Goal: Task Accomplishment & Management: Complete application form

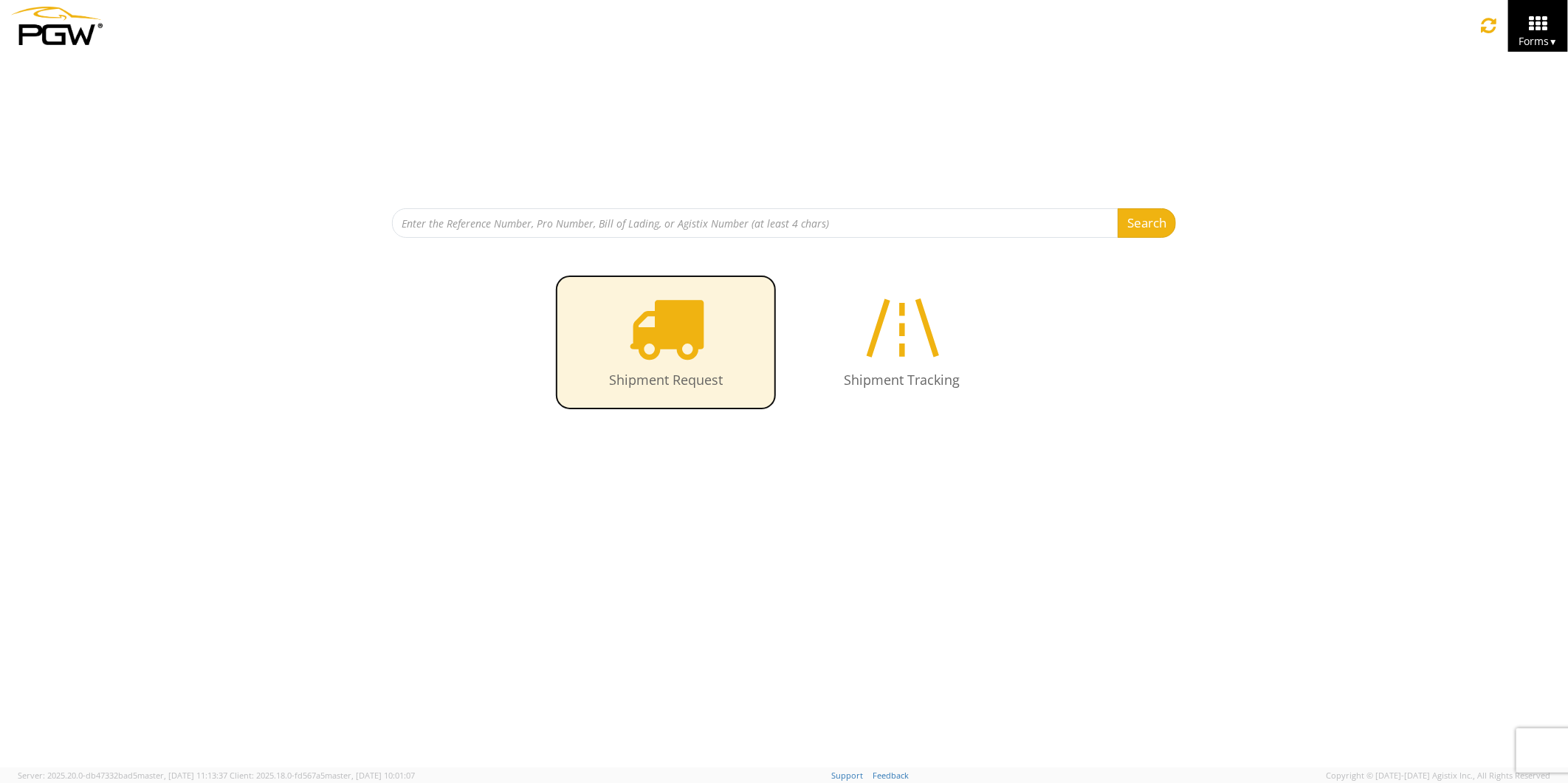
click at [647, 334] on icon at bounding box center [666, 327] width 76 height 76
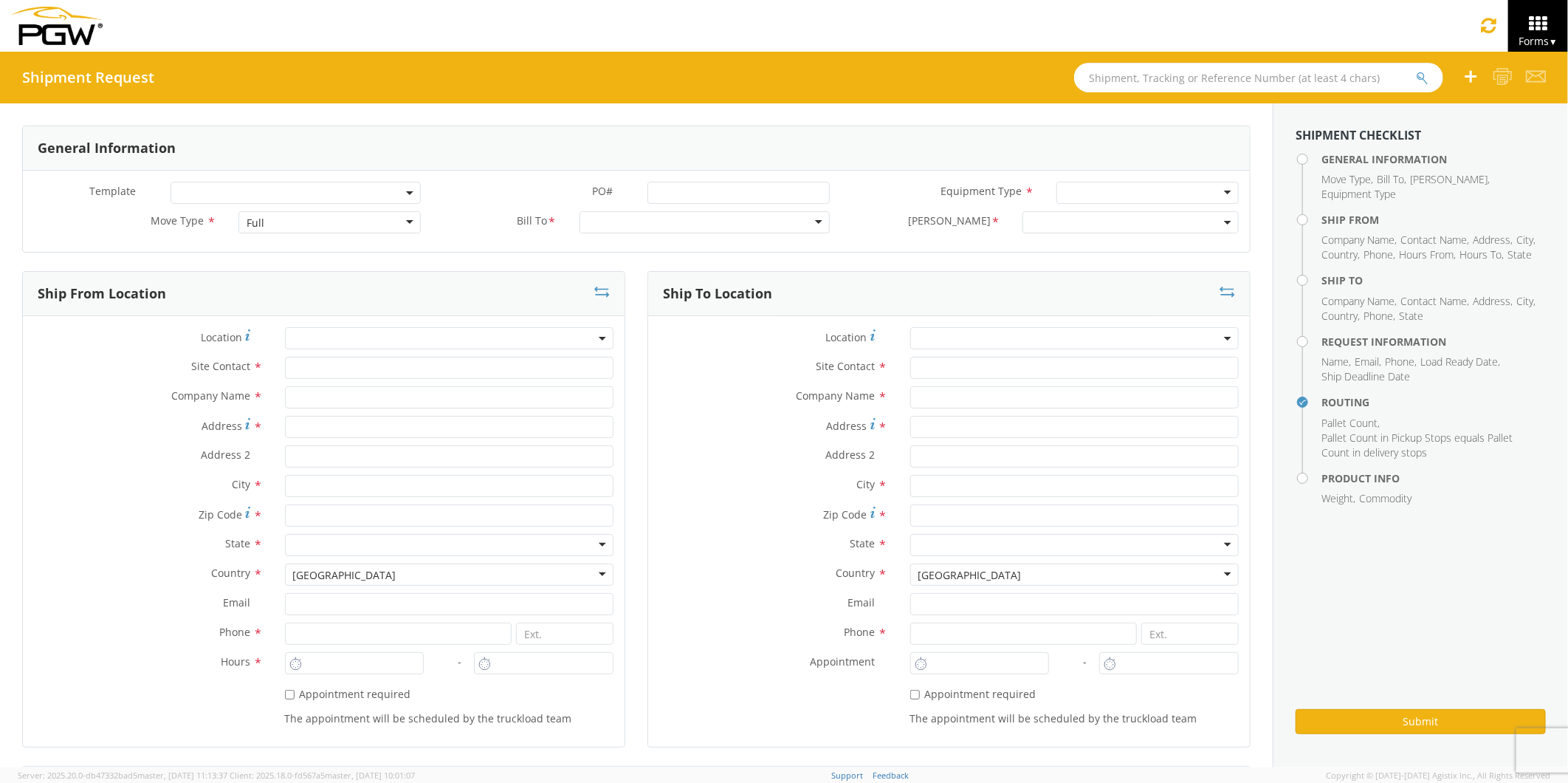
click at [1118, 80] on input "text" at bounding box center [1259, 77] width 369 height 30
type input "53348157"
click at [1416, 70] on button "submit" at bounding box center [1423, 79] width 13 height 18
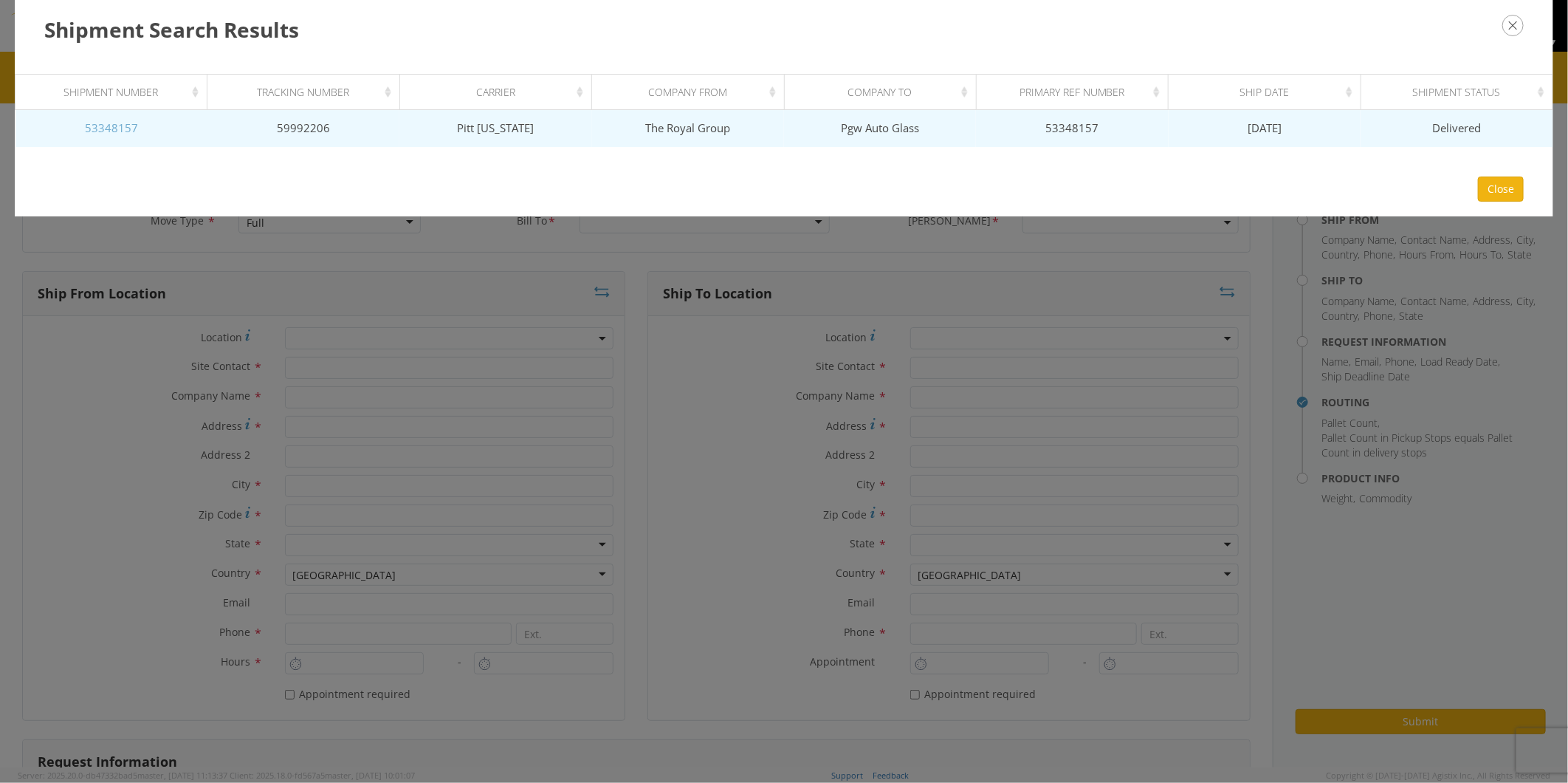
click at [119, 125] on link "53348157" at bounding box center [112, 128] width 53 height 14
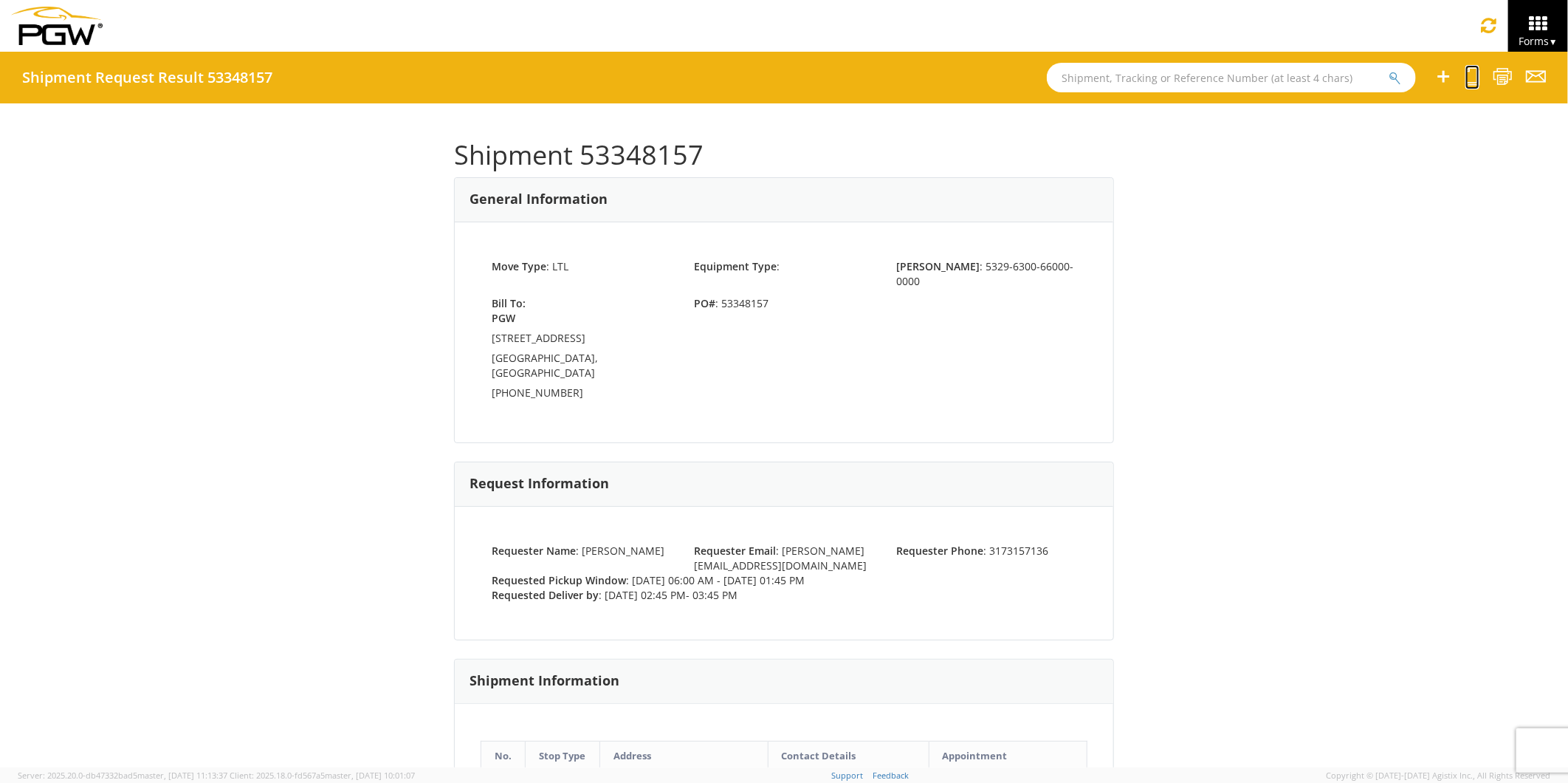
click at [1467, 76] on icon at bounding box center [1472, 76] width 14 height 18
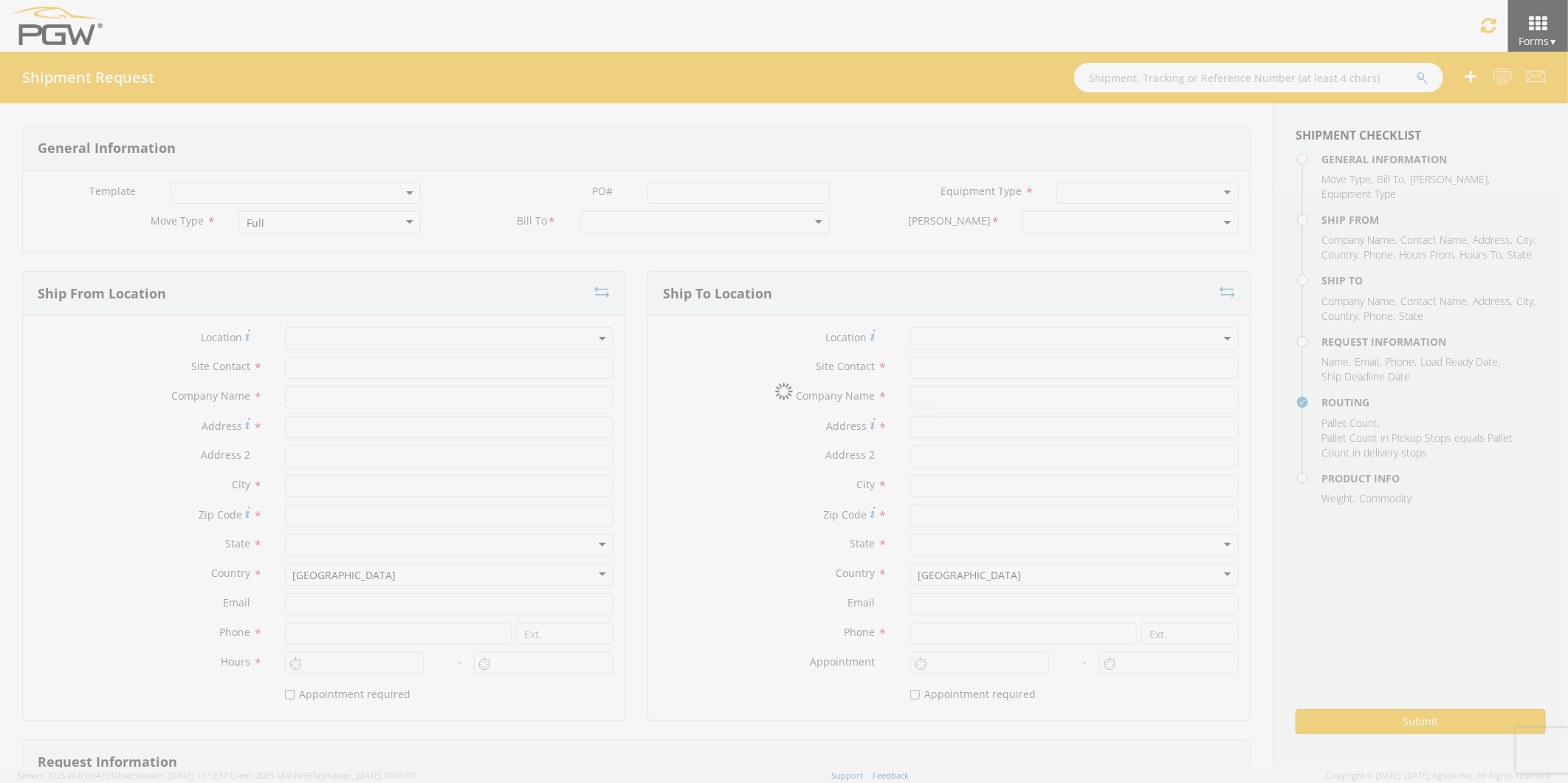
select select
type input "Brook Graves"
type input "The Royal Group"
type input "291 South Mcauthur St"
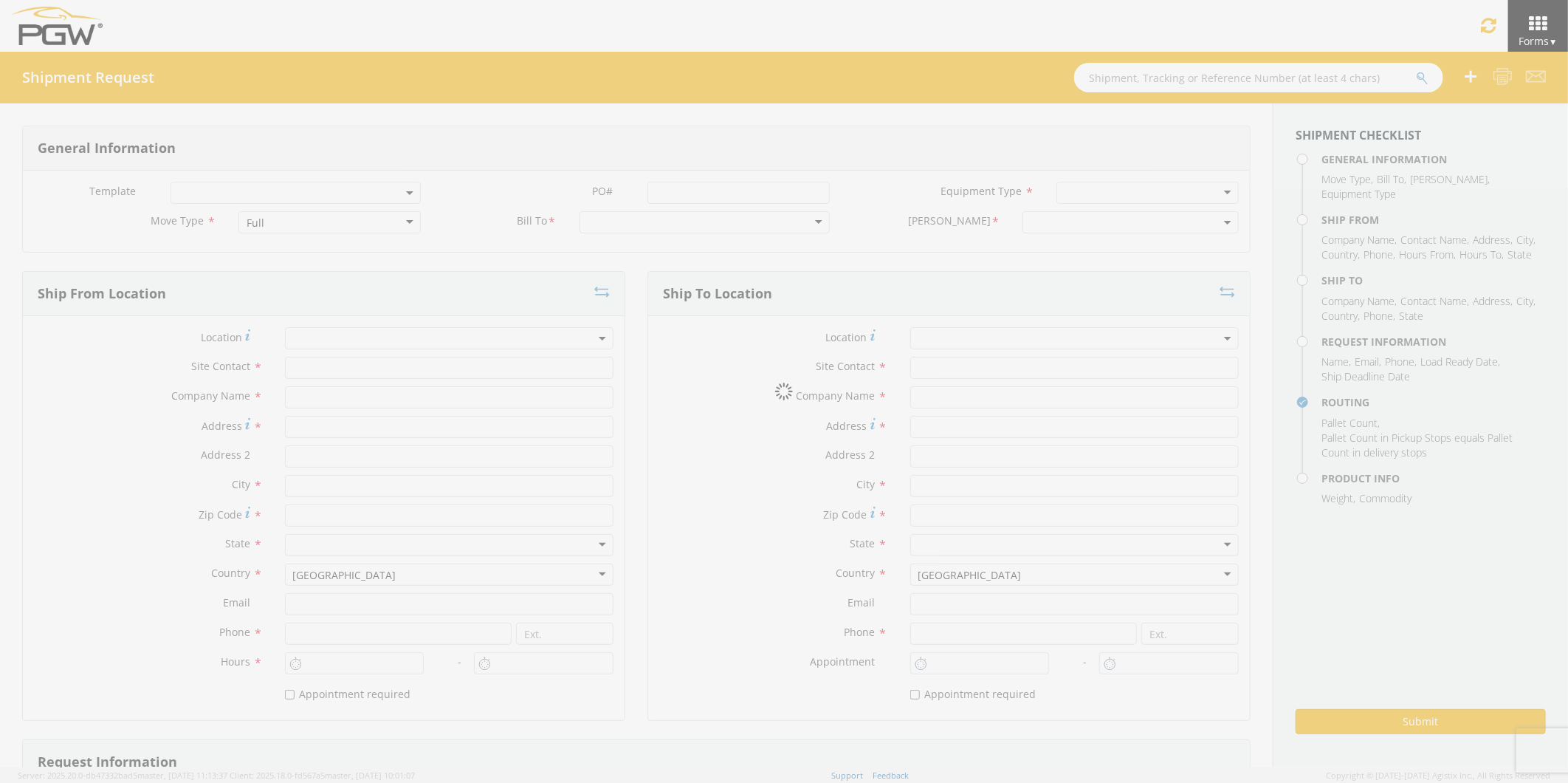
type input "Chillicothe"
type input "45601"
type input "7407738204"
type input "6:00 AM"
type input "1:45 PM"
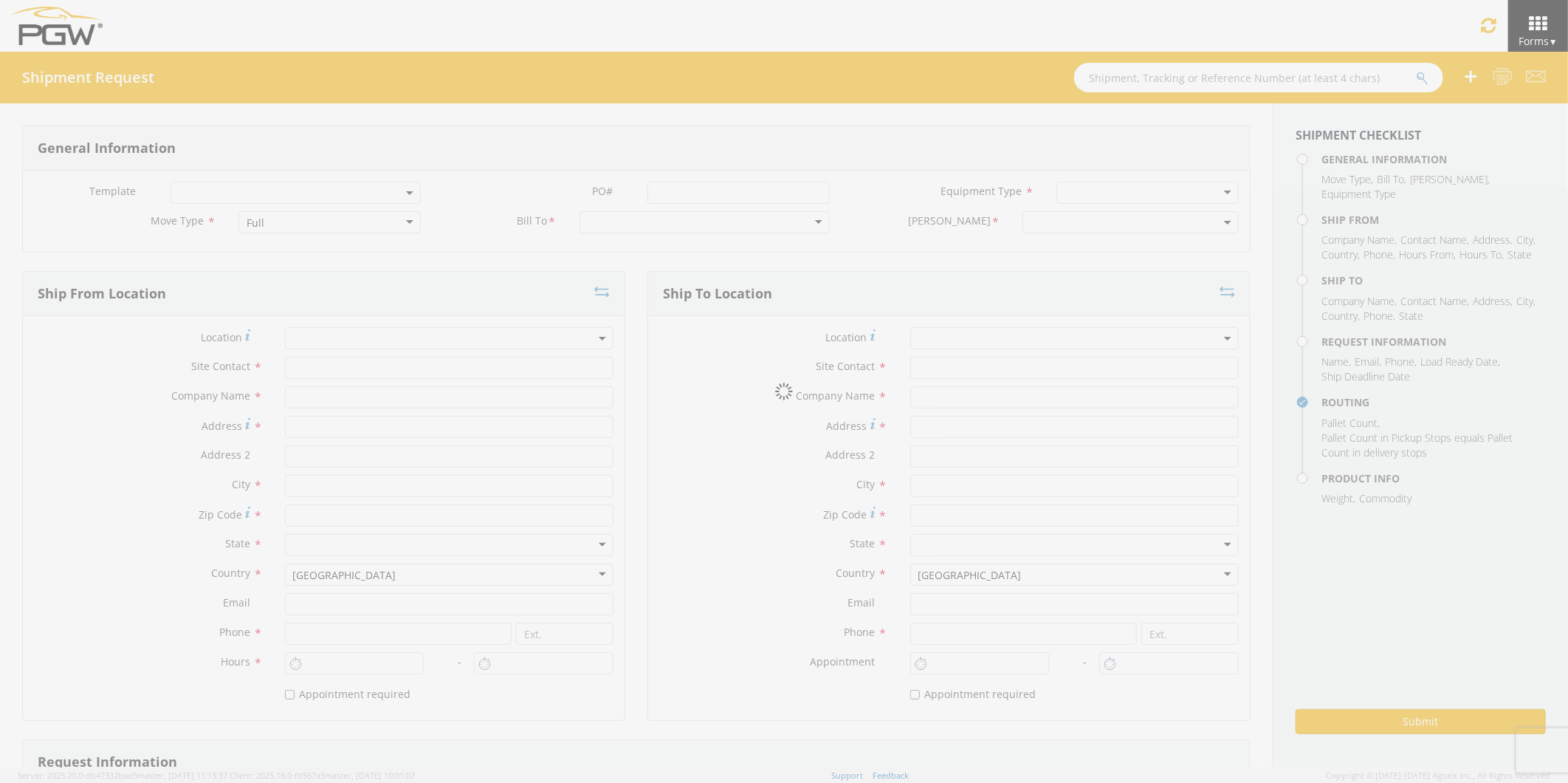
select select
type input "Mike Degrauw"
type input "Pgw Auto Glass"
type input "16393 NE Cameron Blvd."
type input "Portland"
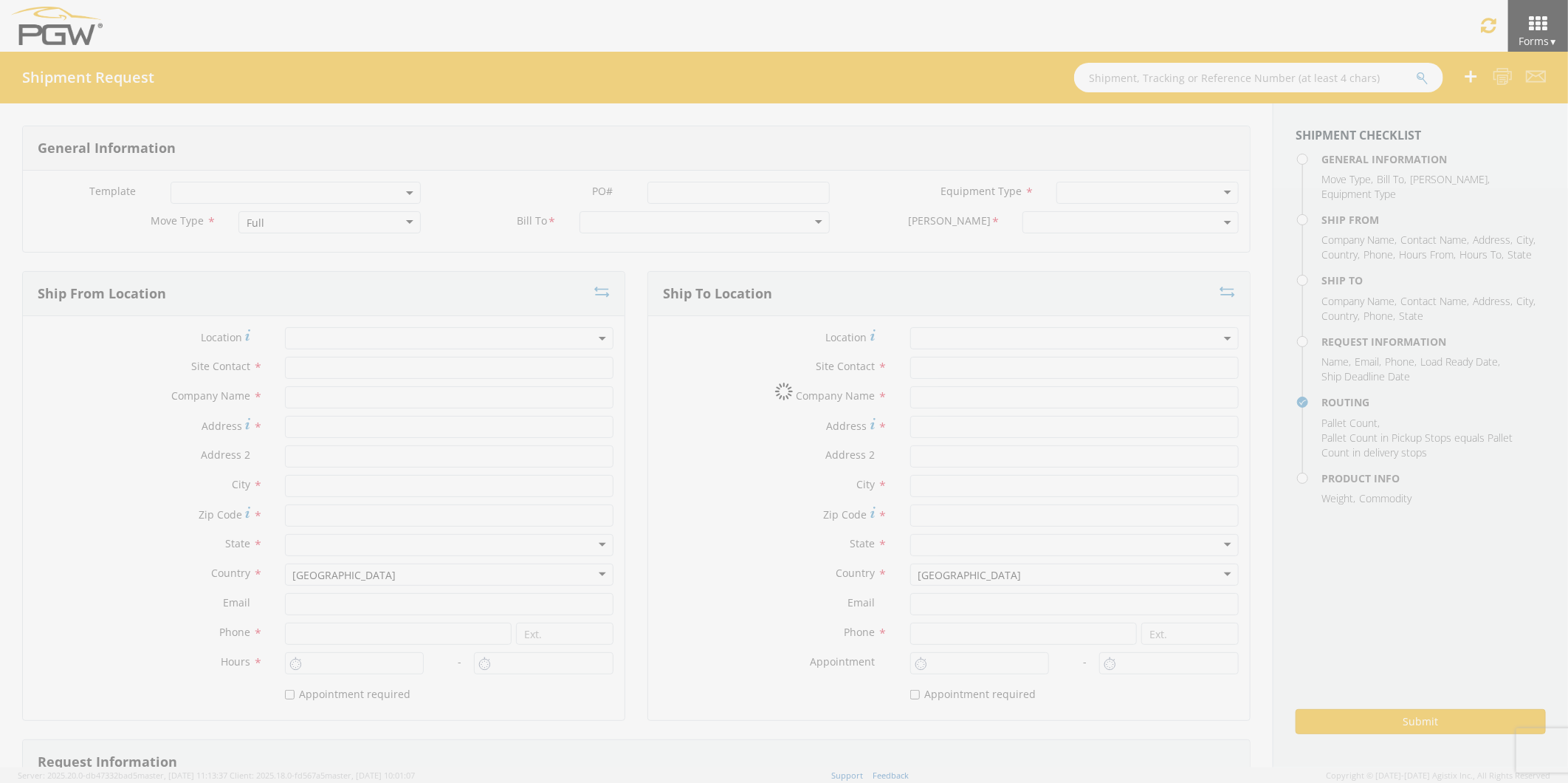
type input "97230"
type input "503-841-7860"
type input "2:45 PM"
type input "3:45 PM"
type input "Brook Graves"
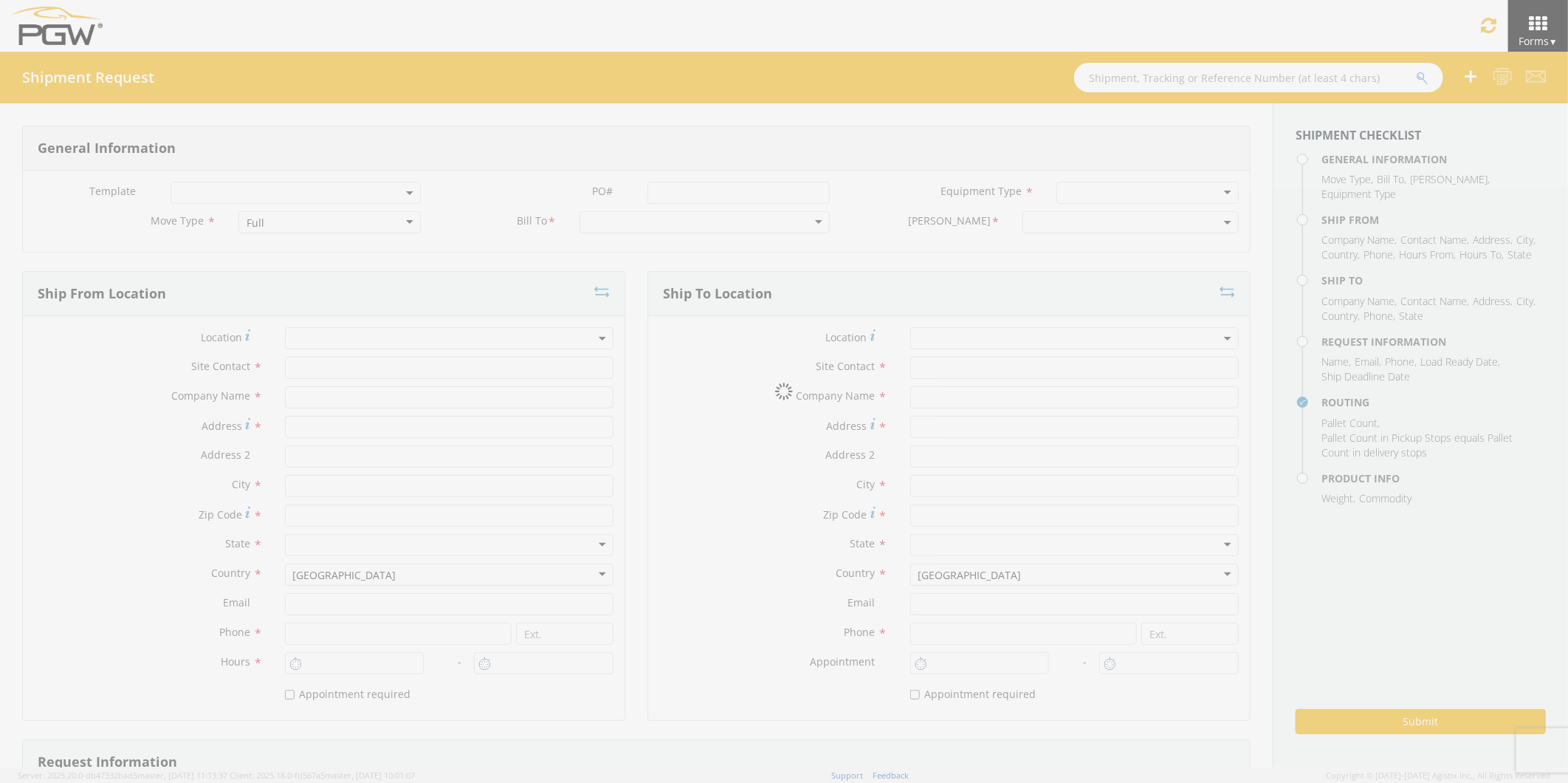
type input "brook.graves@teamtrg.com"
checkbox input "true"
type input "3173157136"
type input "550"
type input "6"
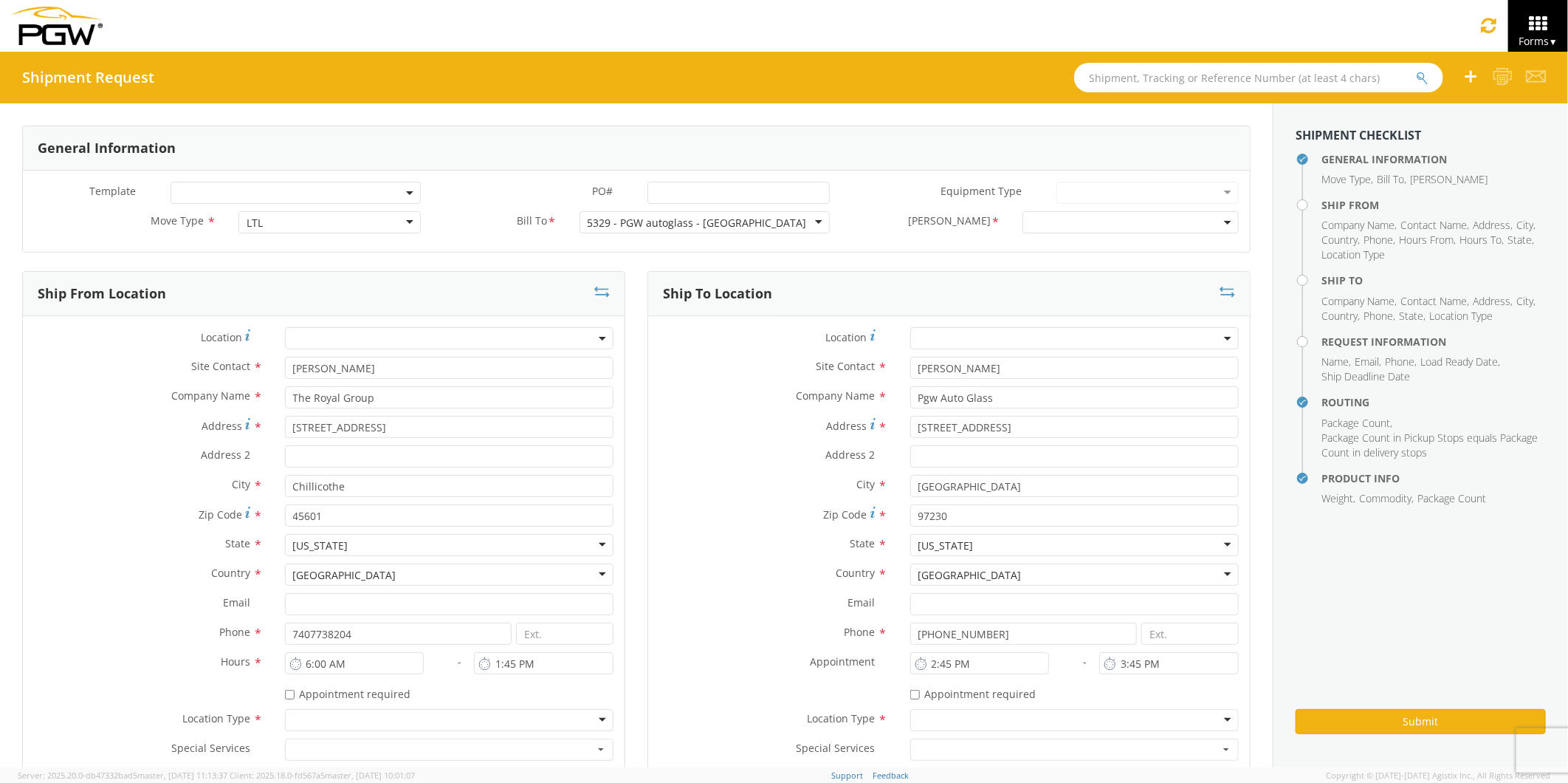
select select "5329-6300-66000-0000"
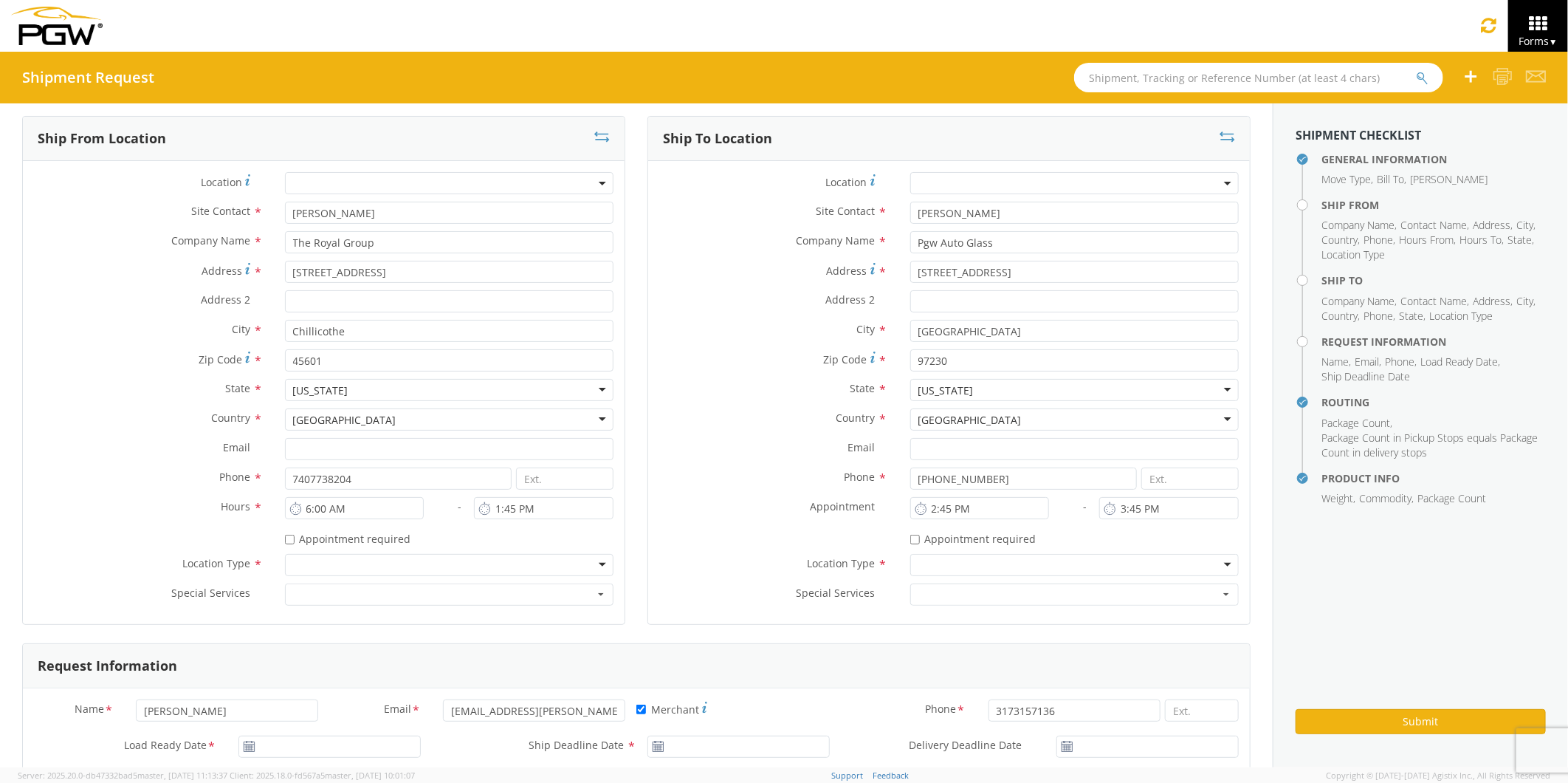
scroll to position [164, 0]
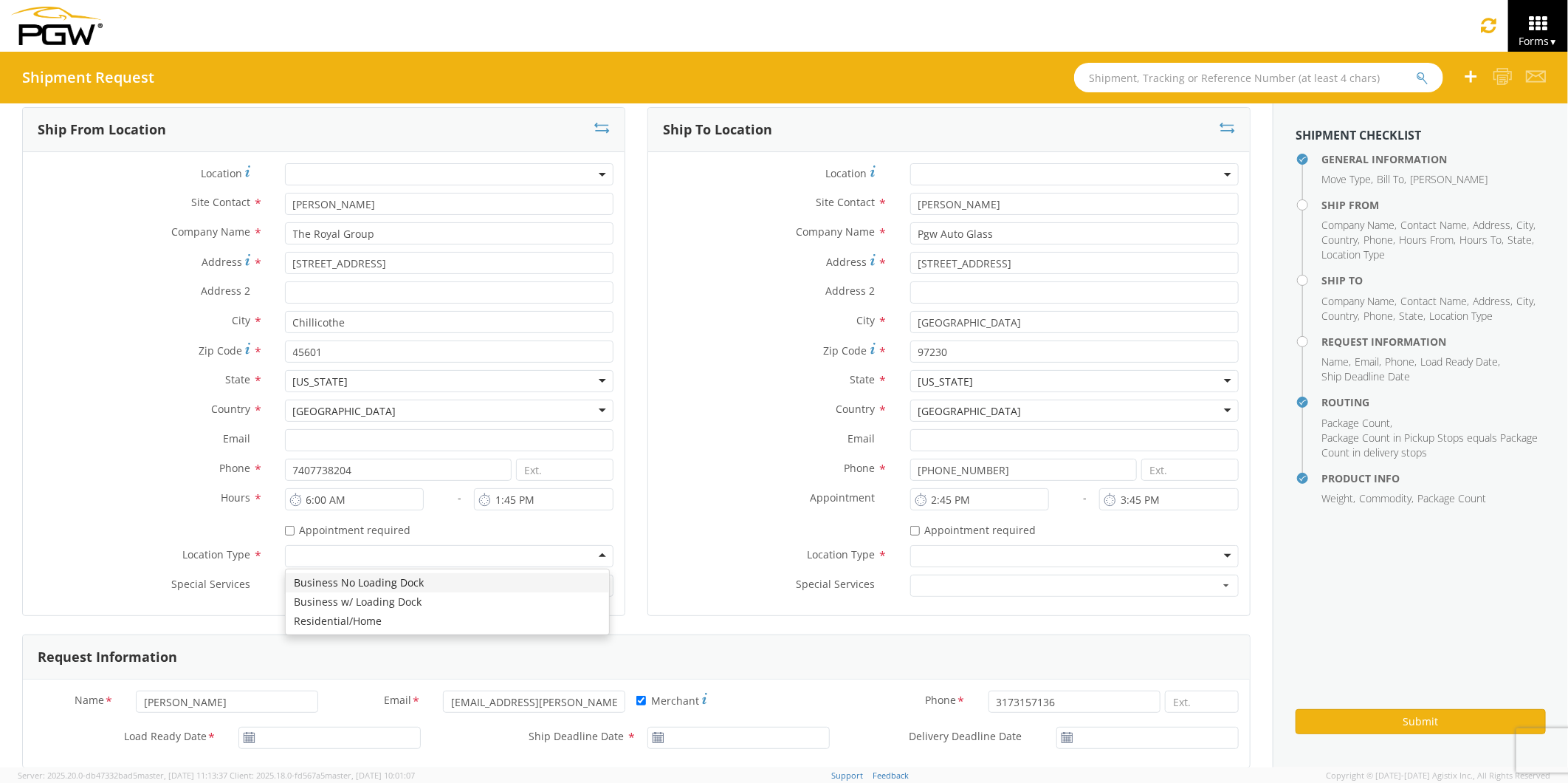
click at [595, 556] on div at bounding box center [449, 556] width 329 height 23
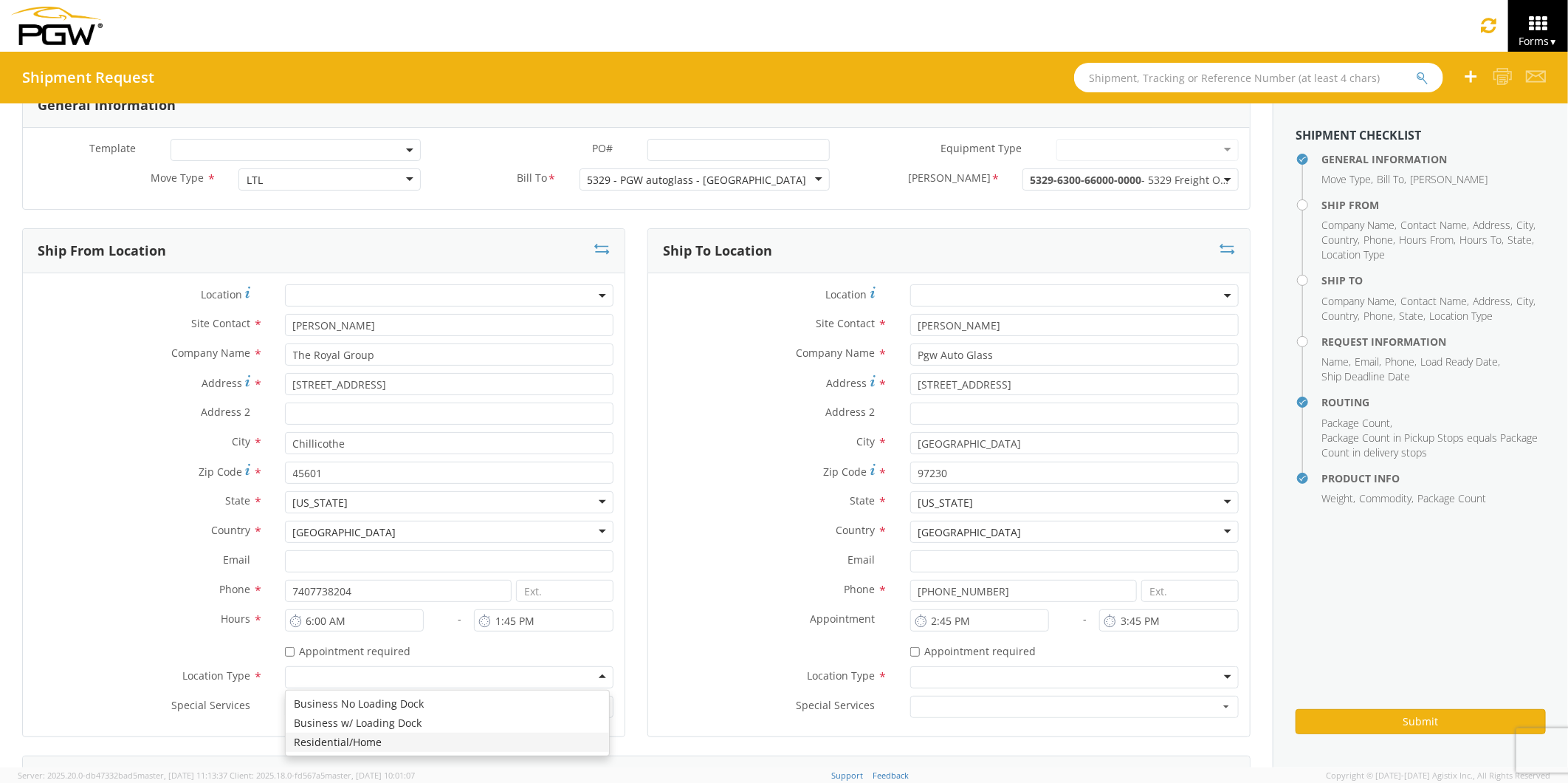
scroll to position [82, 0]
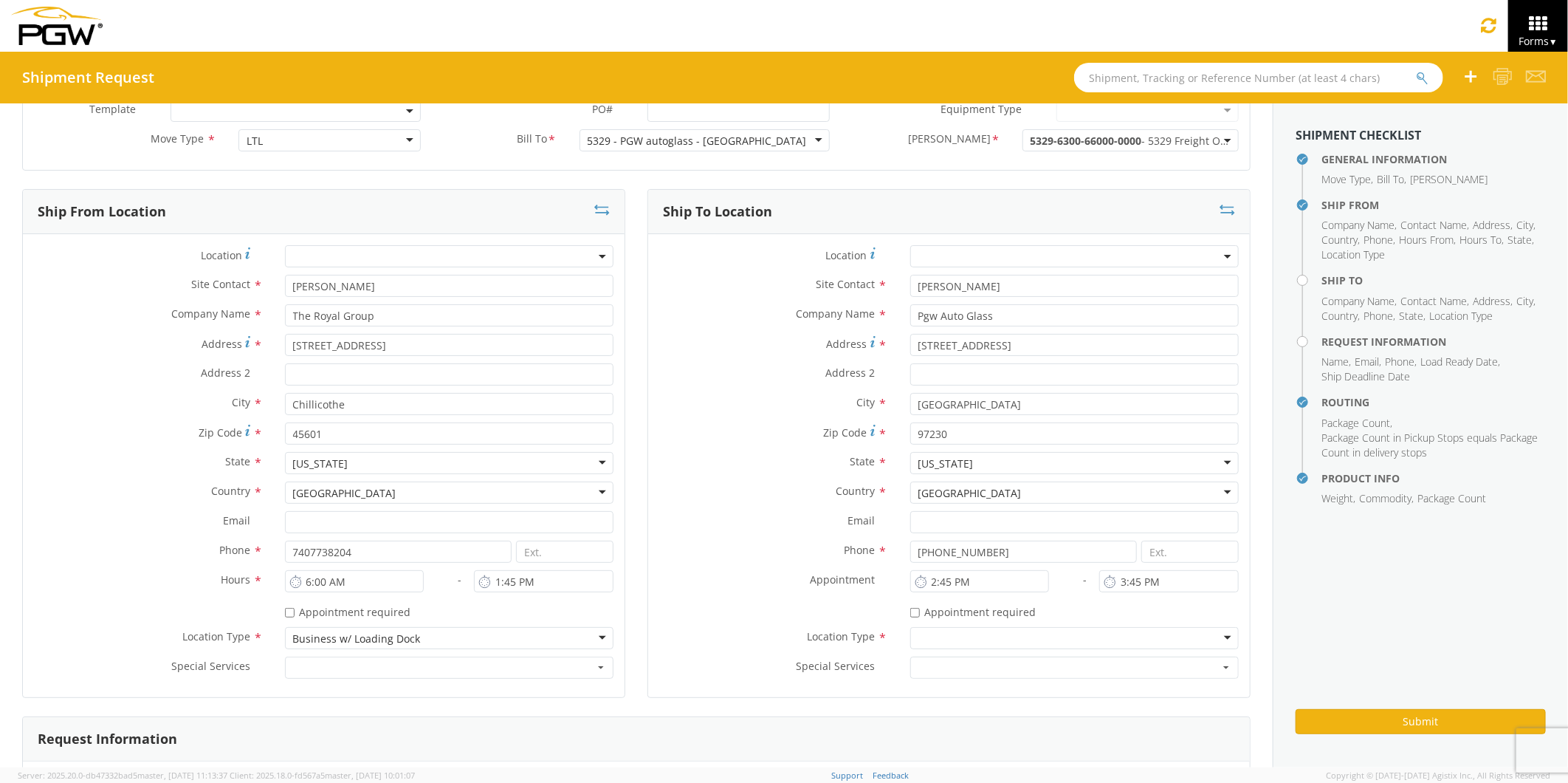
click at [1211, 638] on div at bounding box center [1075, 638] width 329 height 23
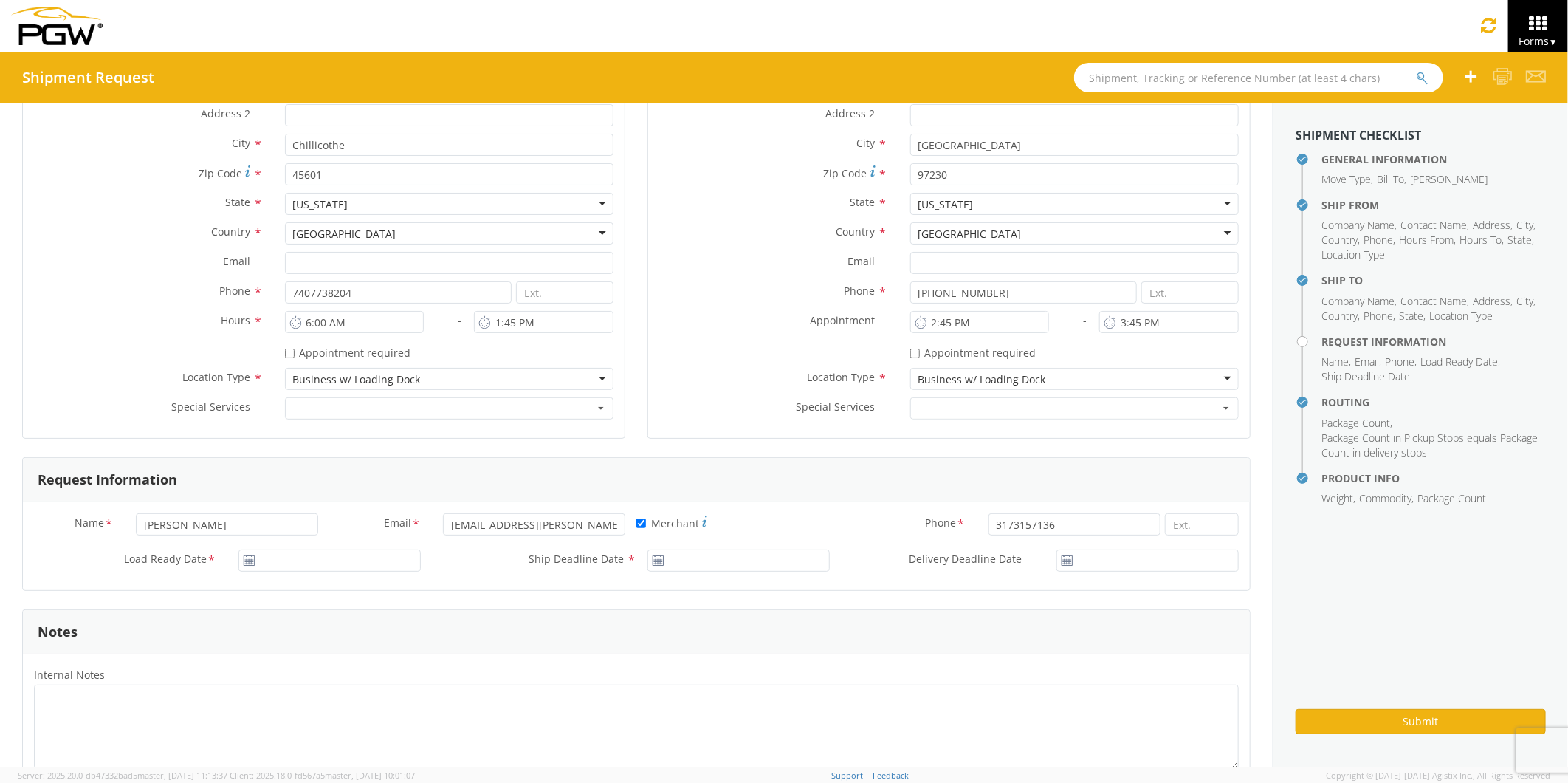
scroll to position [410, 0]
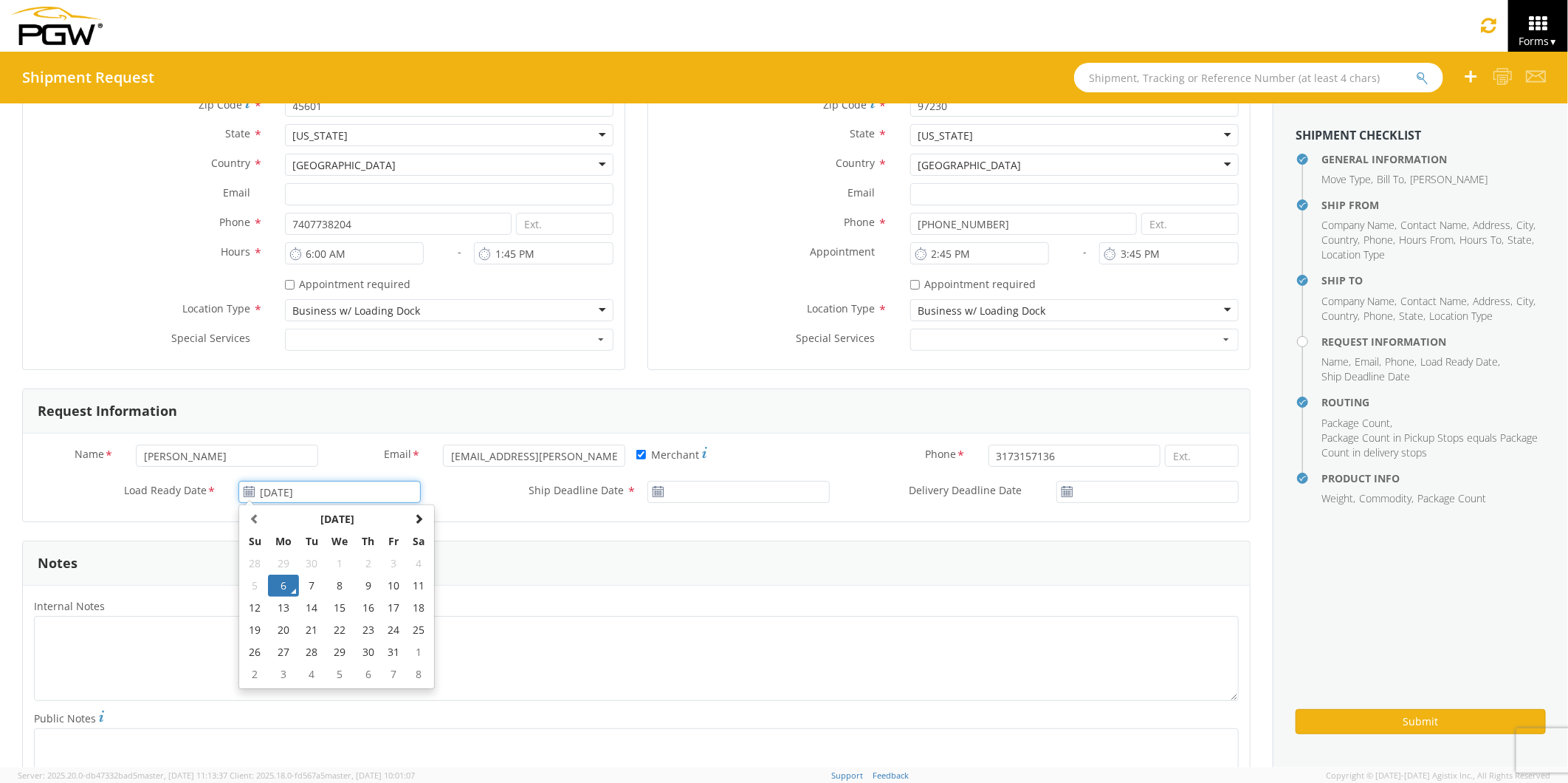
click at [262, 493] on input "10/06/2025" at bounding box center [330, 492] width 182 height 23
click at [335, 586] on td "8" at bounding box center [340, 586] width 31 height 23
type input "10/08/2025"
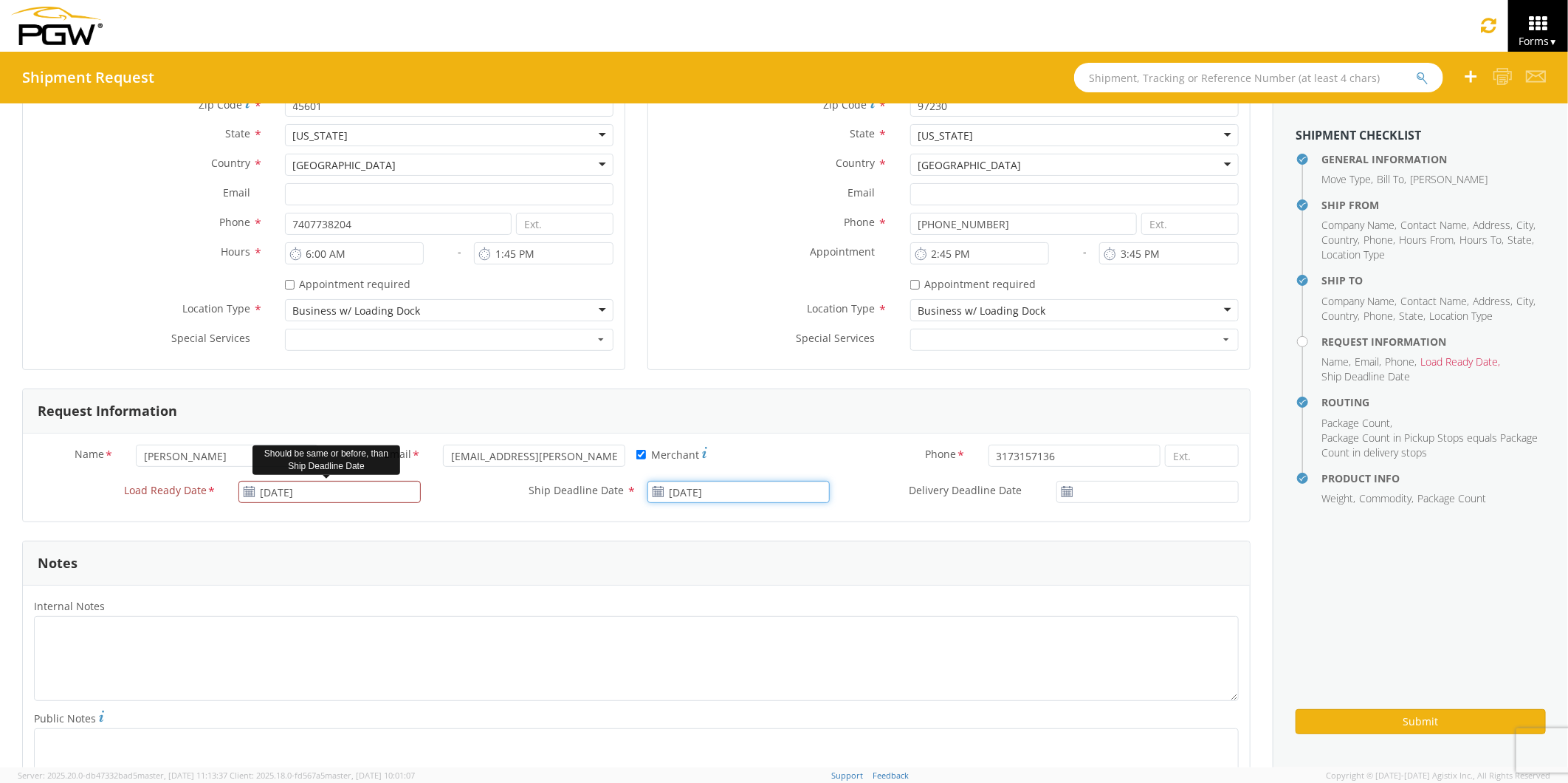
click at [706, 488] on input "10/06/2025" at bounding box center [739, 492] width 182 height 23
click at [739, 586] on td "8" at bounding box center [749, 586] width 31 height 23
type input "10/08/2025"
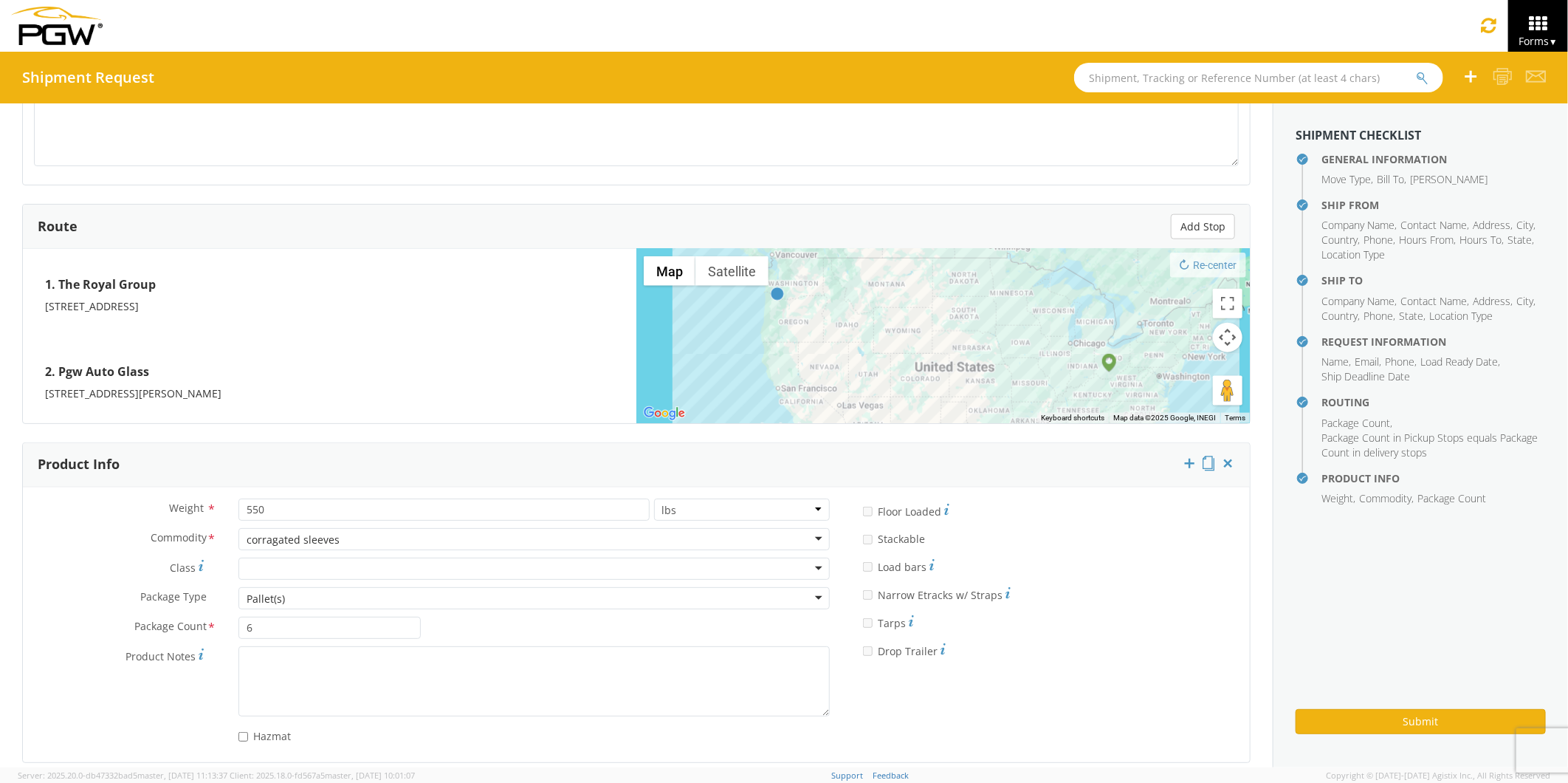
scroll to position [1066, 0]
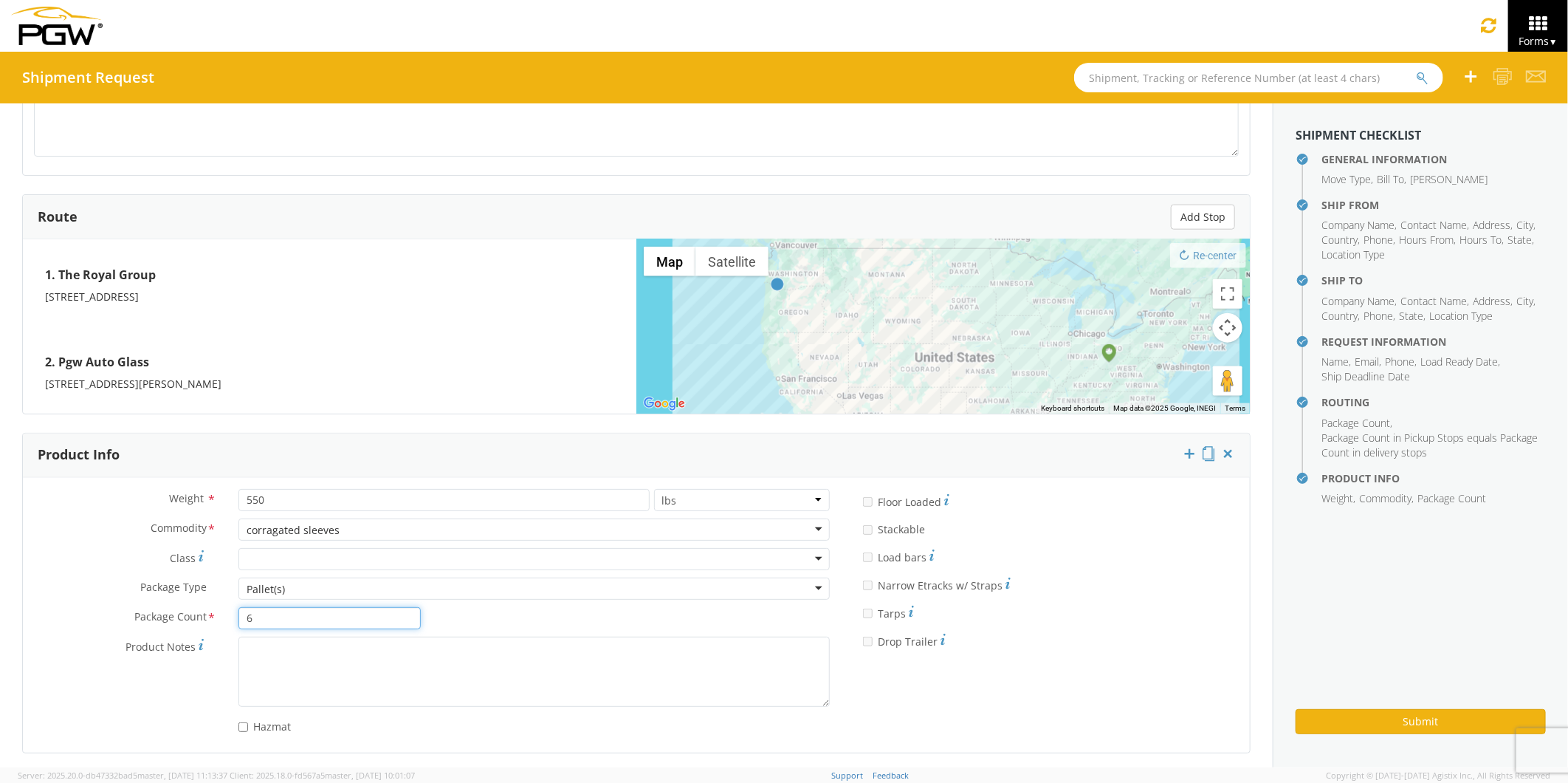
drag, startPoint x: 259, startPoint y: 621, endPoint x: 193, endPoint y: 621, distance: 66.0
click at [193, 621] on div "Package Count * 6" at bounding box center [227, 618] width 409 height 23
type input "1"
drag, startPoint x: 261, startPoint y: 501, endPoint x: 196, endPoint y: 508, distance: 65.4
click at [196, 508] on div "Weight * 550 lbs kgs" at bounding box center [432, 500] width 818 height 23
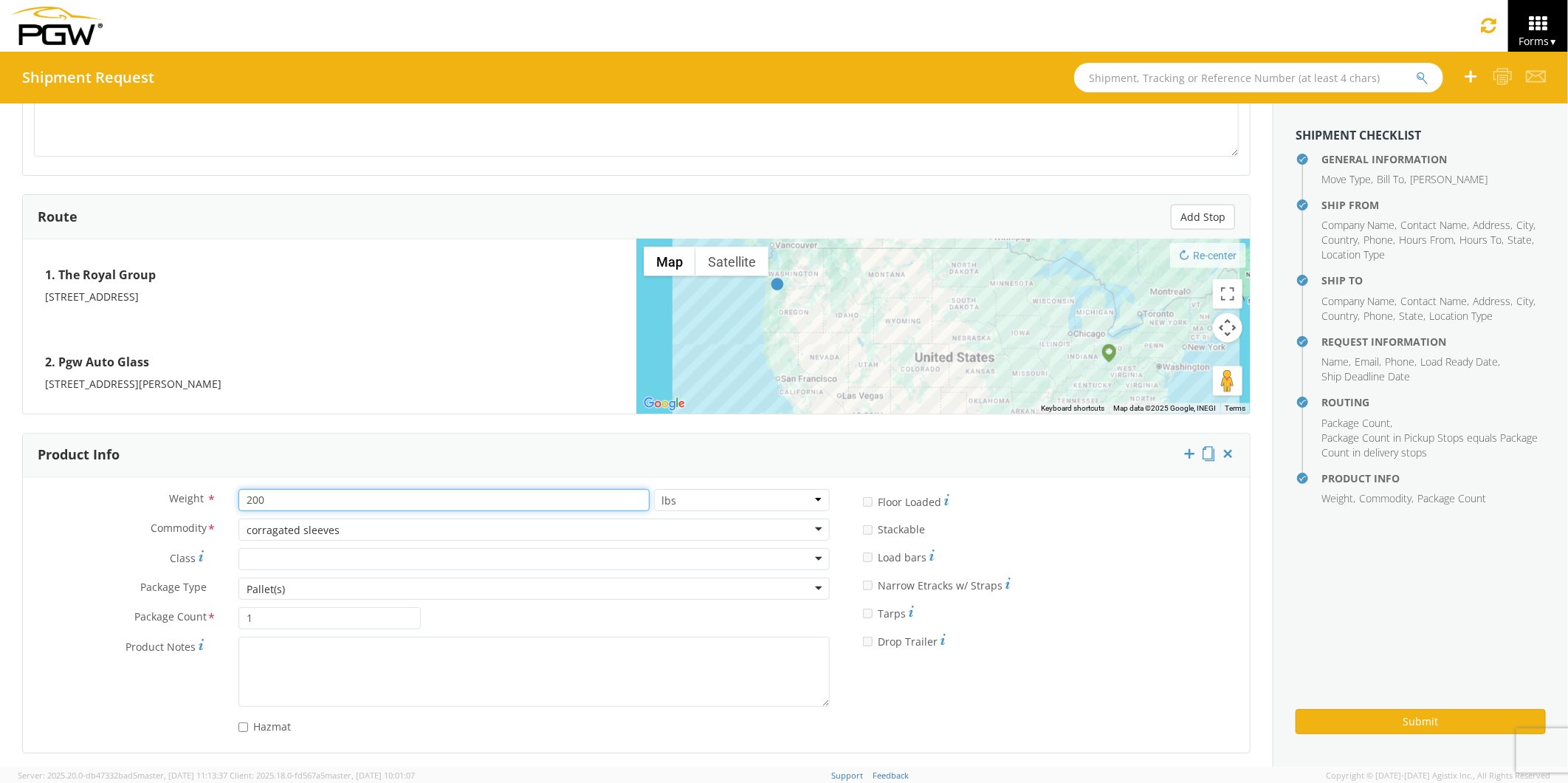
type input "200"
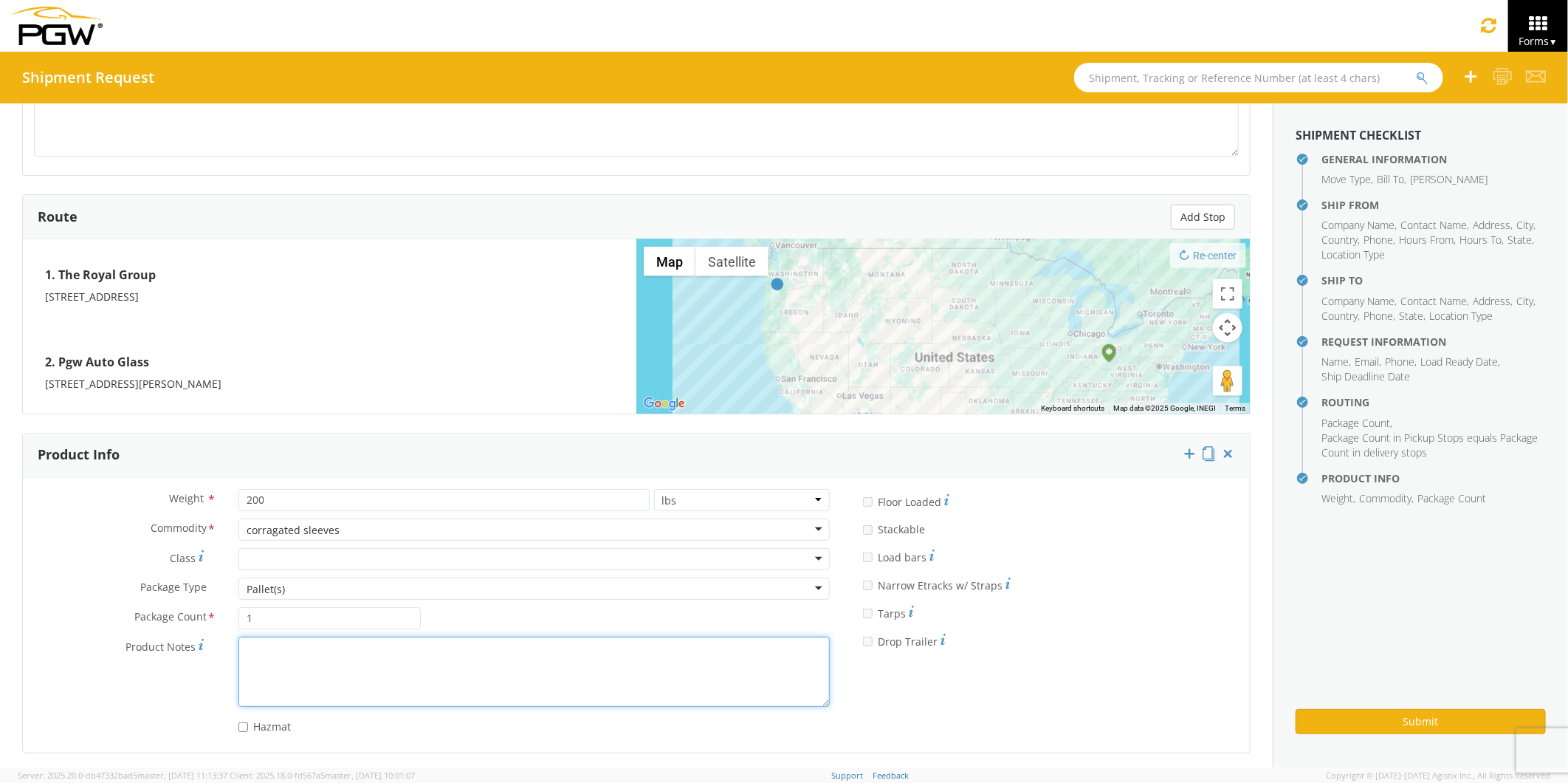
click at [301, 658] on textarea "Product Notes *" at bounding box center [534, 671] width 592 height 70
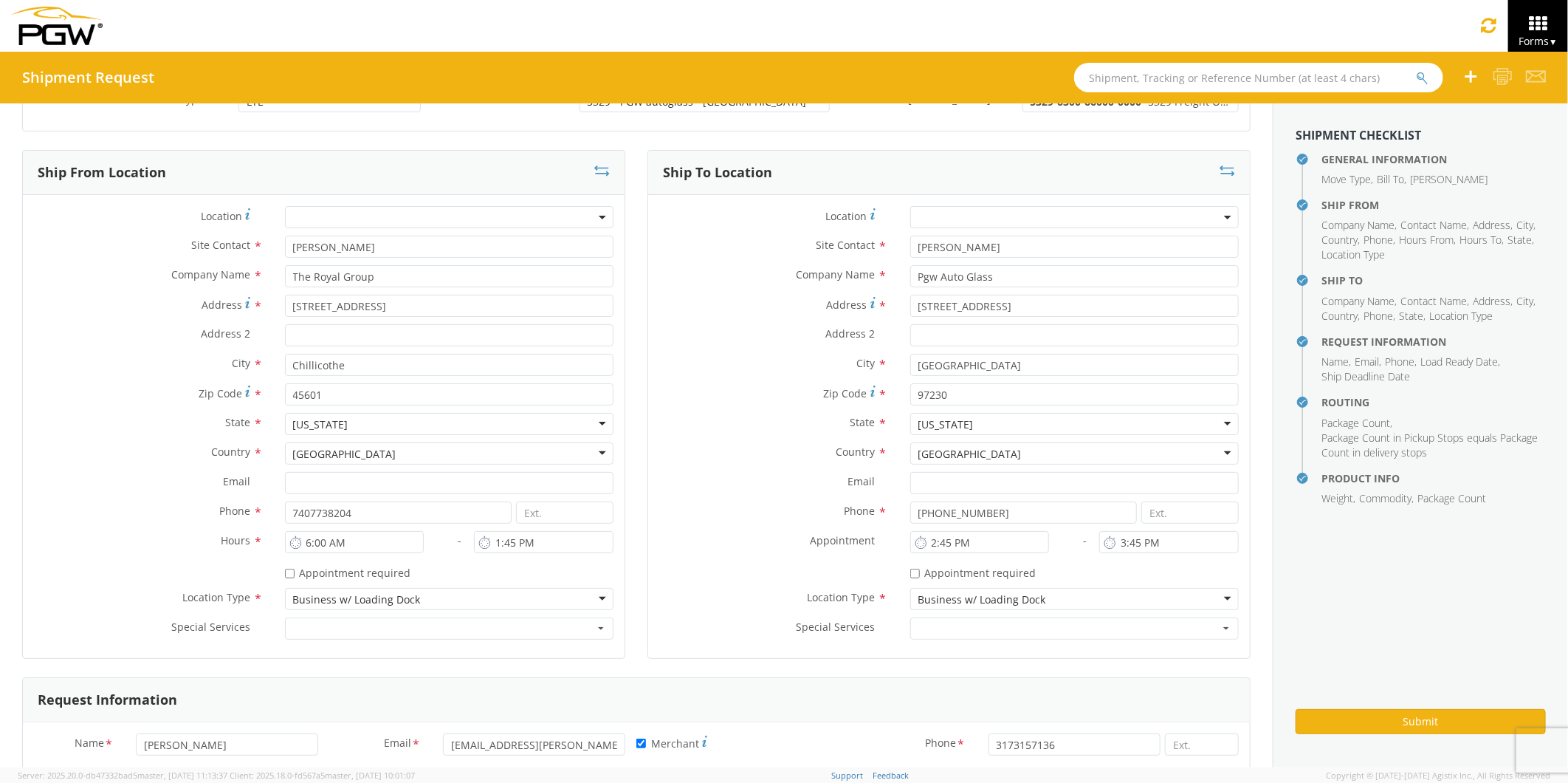
scroll to position [82, 0]
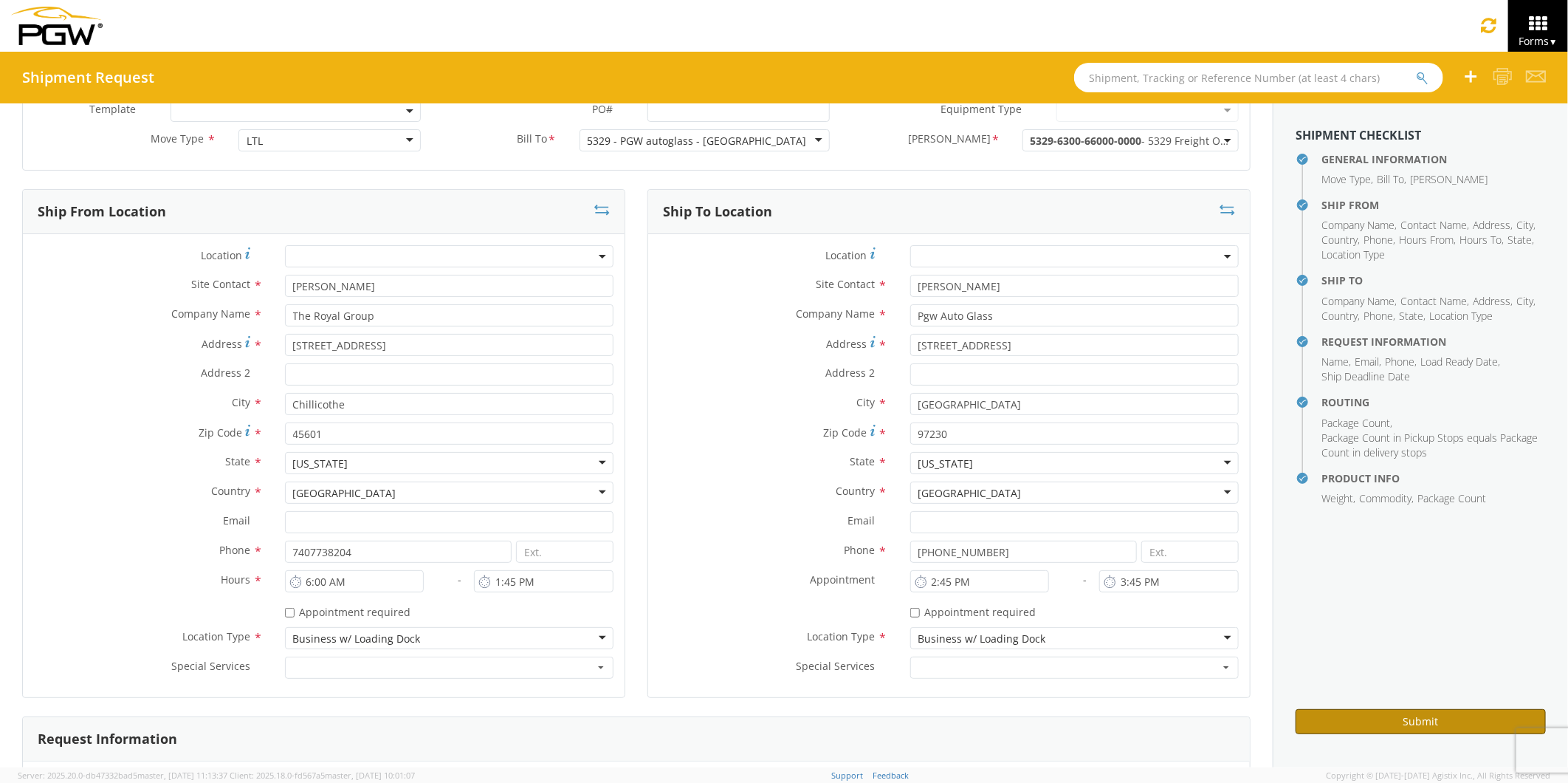
click at [1381, 724] on button "Submit" at bounding box center [1420, 721] width 250 height 25
